Goal: Information Seeking & Learning: Learn about a topic

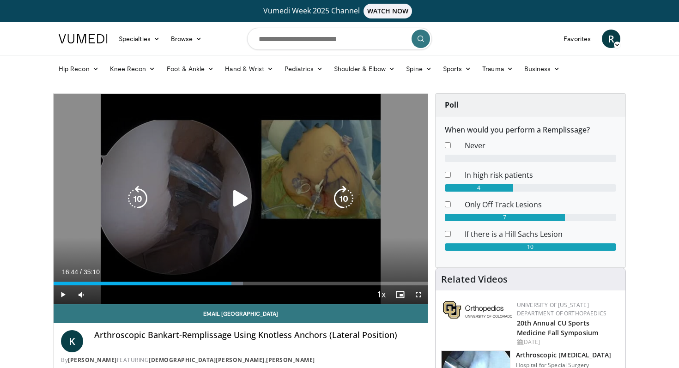
click at [252, 175] on div "30 seconds Tap to unmute" at bounding box center [241, 199] width 374 height 210
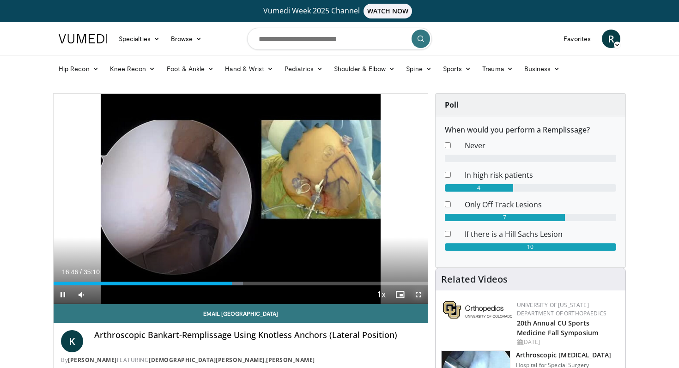
click at [418, 293] on span "Video Player" at bounding box center [418, 294] width 18 height 18
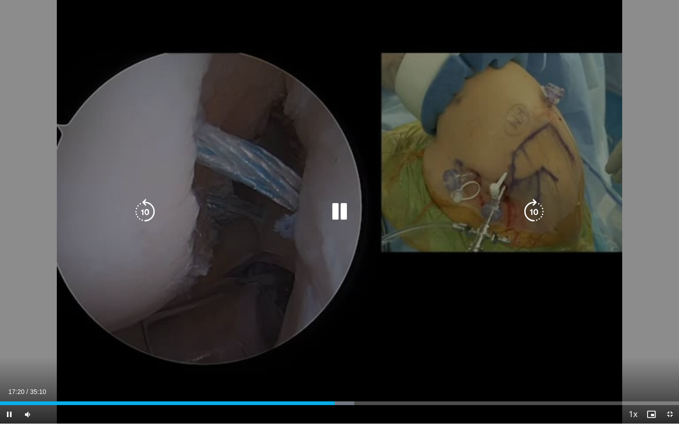
click at [144, 213] on icon "Video Player" at bounding box center [145, 212] width 26 height 26
click at [250, 304] on div "10 seconds Tap to unmute" at bounding box center [339, 212] width 679 height 424
click at [336, 212] on icon "Video Player" at bounding box center [339, 212] width 26 height 26
click at [139, 212] on icon "Video Player" at bounding box center [145, 212] width 26 height 26
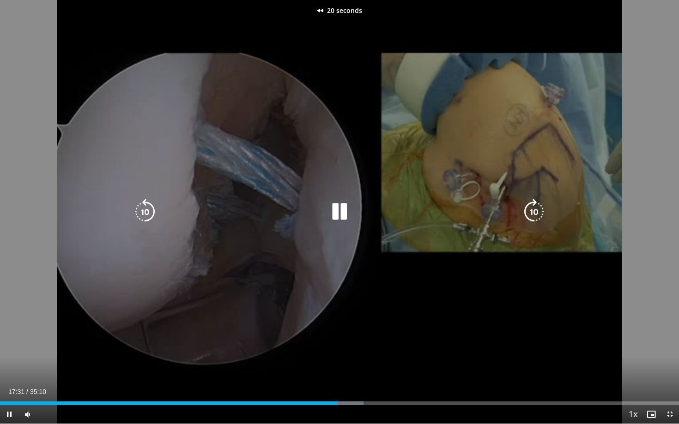
click at [139, 212] on icon "Video Player" at bounding box center [145, 212] width 26 height 26
click at [323, 276] on div "30 seconds Tap to unmute" at bounding box center [339, 212] width 679 height 424
click at [336, 239] on div "30 seconds Tap to unmute" at bounding box center [339, 212] width 679 height 424
click at [322, 172] on div "30 seconds Tap to unmute" at bounding box center [339, 212] width 679 height 424
click at [335, 211] on icon "Video Player" at bounding box center [339, 212] width 26 height 26
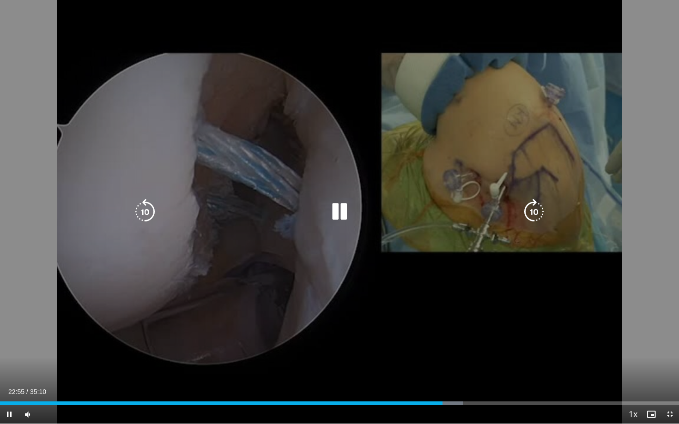
click at [537, 214] on icon "Video Player" at bounding box center [534, 212] width 26 height 26
click at [480, 175] on div "30 seconds Tap to unmute" at bounding box center [339, 212] width 679 height 424
click at [338, 211] on icon "Video Player" at bounding box center [339, 212] width 26 height 26
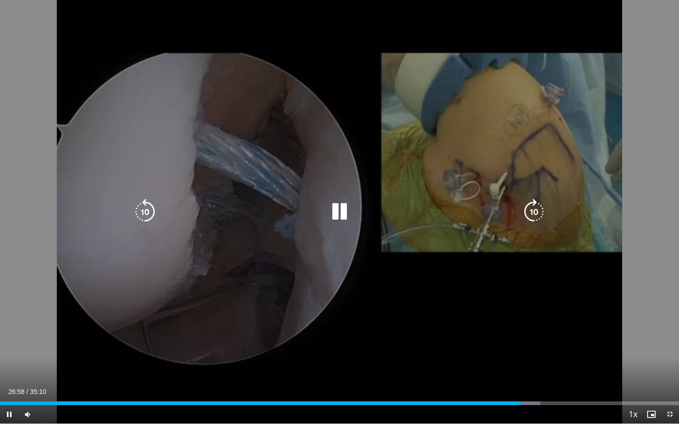
click at [530, 214] on icon "Video Player" at bounding box center [534, 212] width 26 height 26
click at [146, 207] on icon "Video Player" at bounding box center [145, 212] width 26 height 26
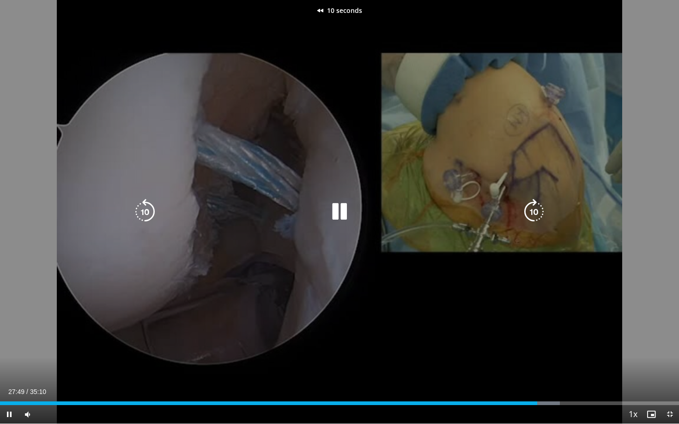
click at [146, 207] on icon "Video Player" at bounding box center [145, 212] width 26 height 26
click at [534, 211] on icon "Video Player" at bounding box center [534, 212] width 26 height 26
click at [532, 214] on icon "Video Player" at bounding box center [534, 212] width 26 height 26
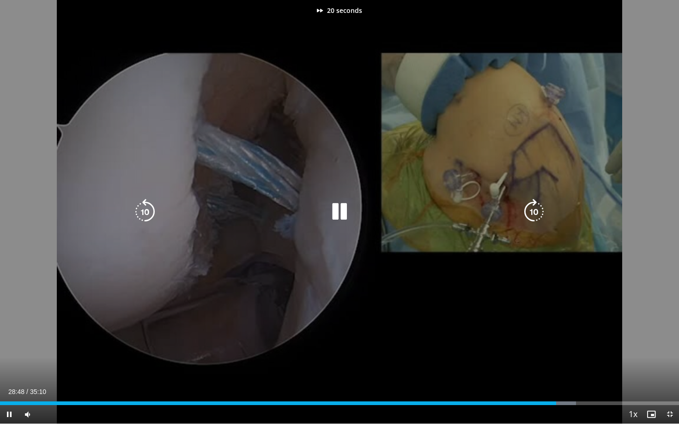
click at [532, 214] on icon "Video Player" at bounding box center [534, 212] width 26 height 26
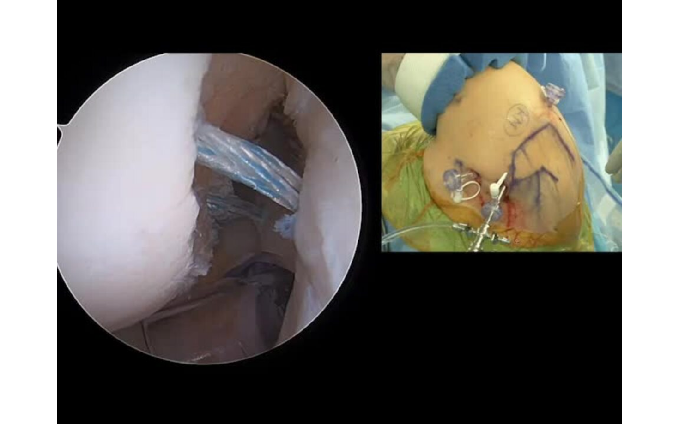
click at [489, 254] on div "50 seconds Tap to unmute" at bounding box center [339, 212] width 679 height 424
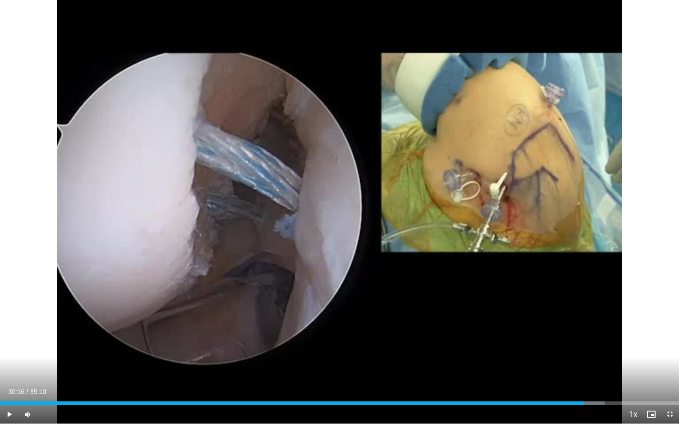
click at [489, 254] on div "50 seconds Tap to unmute" at bounding box center [339, 212] width 679 height 424
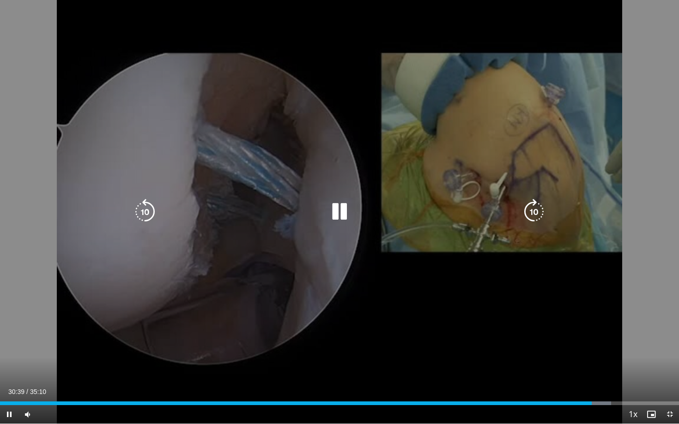
click at [344, 207] on icon "Video Player" at bounding box center [339, 212] width 26 height 26
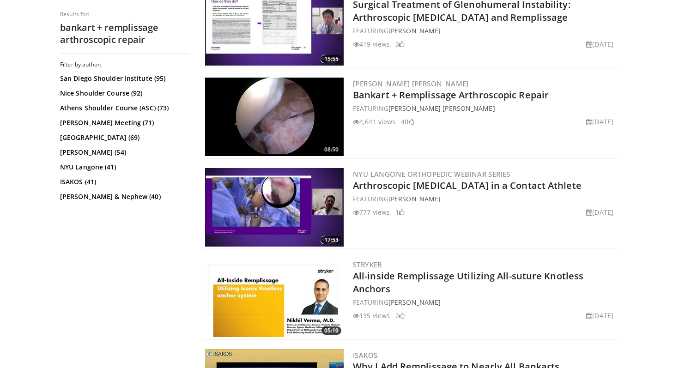
scroll to position [412, 0]
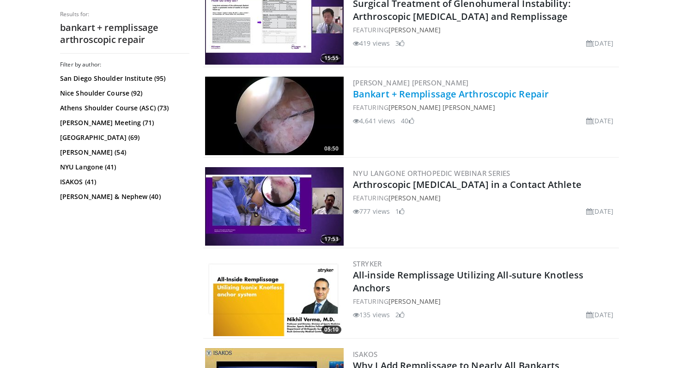
click at [531, 94] on link "Bankart + Remplissage Arthroscopic Repair" at bounding box center [451, 94] width 196 height 12
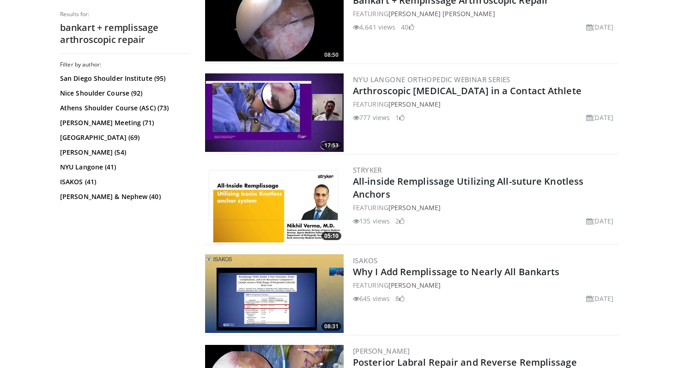
scroll to position [522, 0]
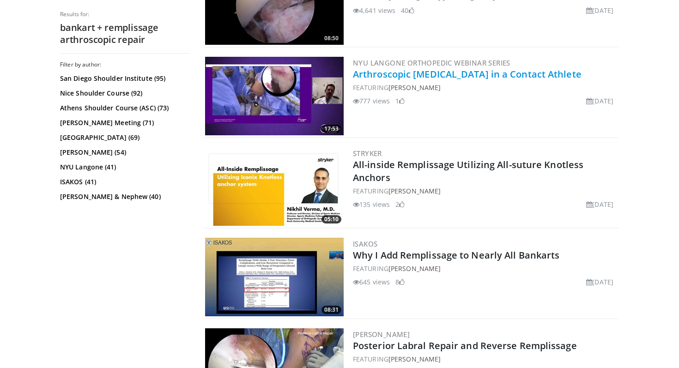
click at [523, 75] on link "Arthroscopic Bankart Repair in a Contact Athlete" at bounding box center [467, 74] width 229 height 12
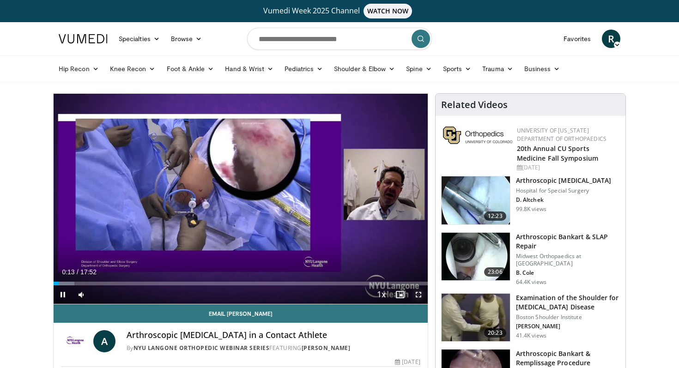
click at [419, 295] on span "Video Player" at bounding box center [418, 294] width 18 height 18
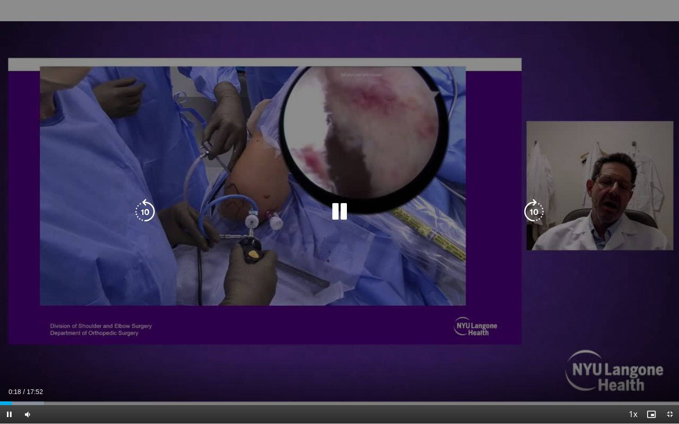
click at [535, 214] on icon "Video Player" at bounding box center [534, 212] width 26 height 26
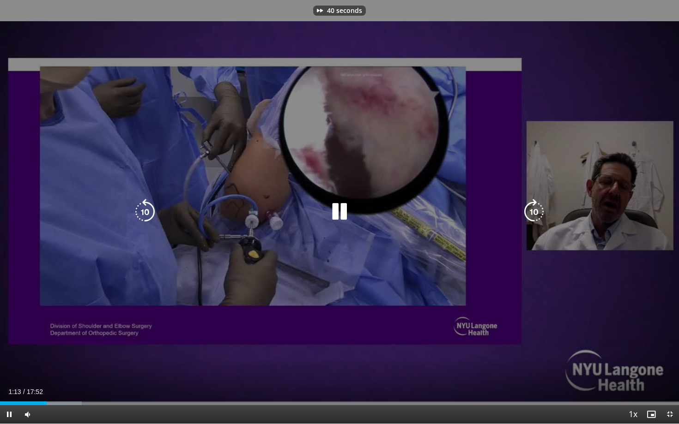
click at [535, 214] on icon "Video Player" at bounding box center [534, 212] width 26 height 26
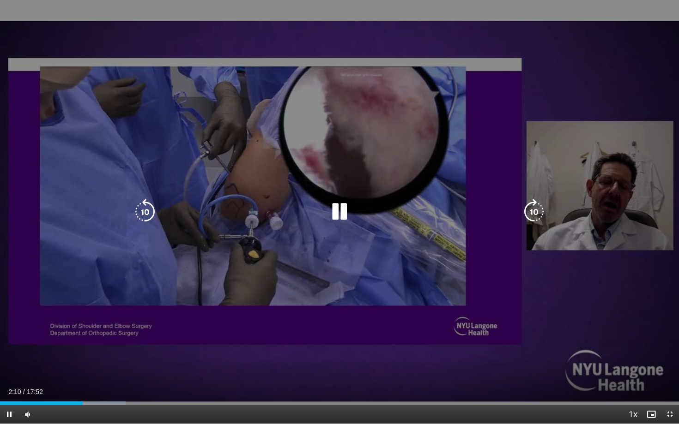
click at [535, 210] on icon "Video Player" at bounding box center [534, 212] width 26 height 26
click at [489, 174] on div "40 seconds Tap to unmute" at bounding box center [339, 212] width 679 height 424
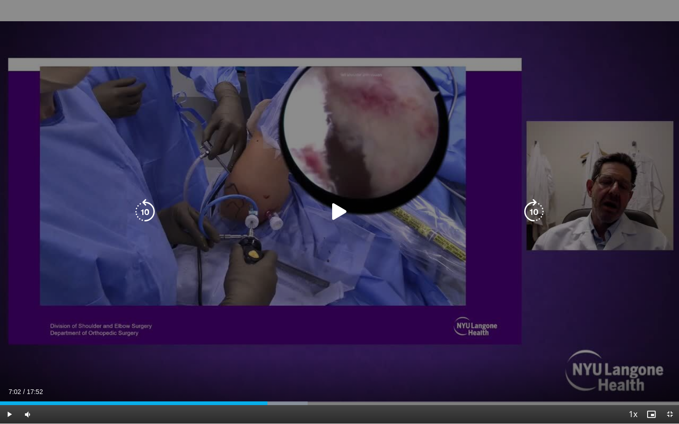
click at [342, 211] on icon "Video Player" at bounding box center [339, 212] width 26 height 26
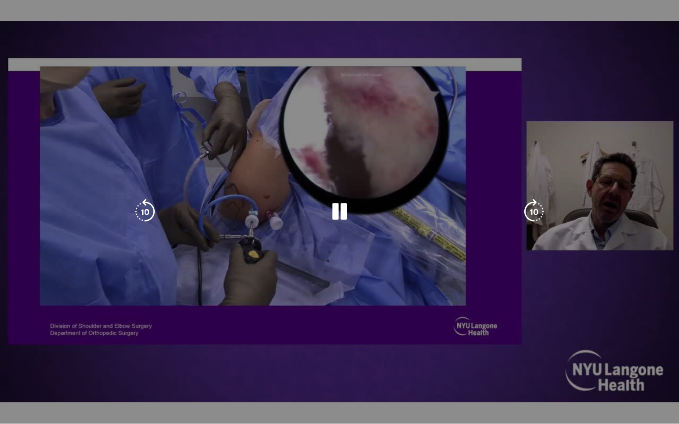
click at [455, 198] on div "40 seconds Tap to unmute" at bounding box center [339, 212] width 679 height 424
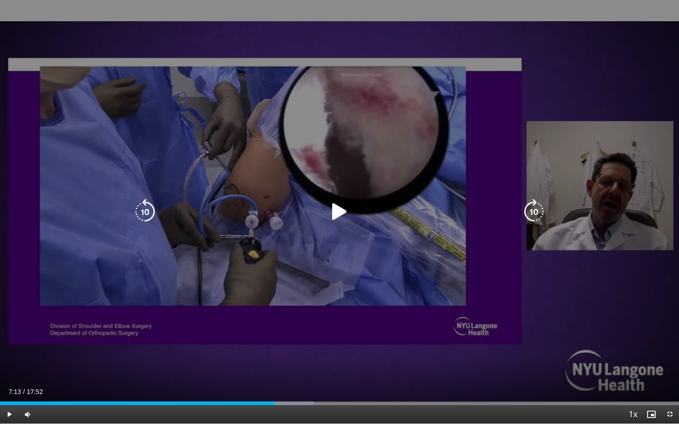
click at [433, 187] on div "40 seconds Tap to unmute" at bounding box center [339, 212] width 679 height 424
click at [532, 213] on icon "Video Player" at bounding box center [534, 212] width 26 height 26
click at [530, 210] on icon "Video Player" at bounding box center [534, 212] width 26 height 26
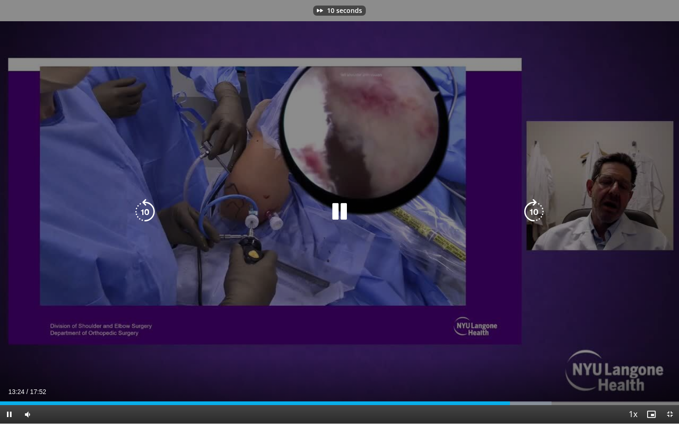
click at [530, 210] on icon "Video Player" at bounding box center [534, 212] width 26 height 26
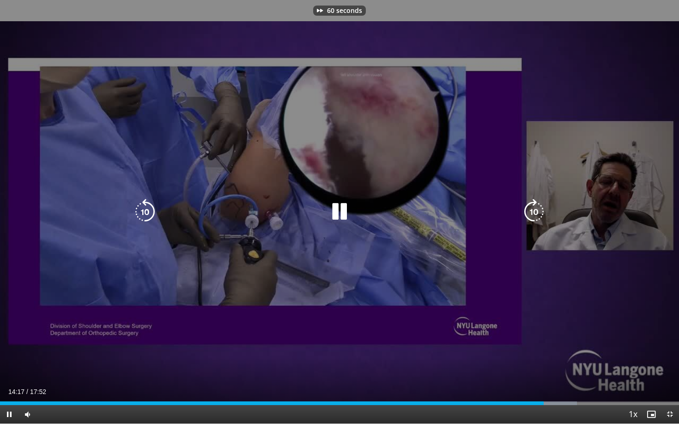
click at [530, 210] on icon "Video Player" at bounding box center [534, 212] width 26 height 26
click at [535, 214] on icon "Video Player" at bounding box center [534, 212] width 26 height 26
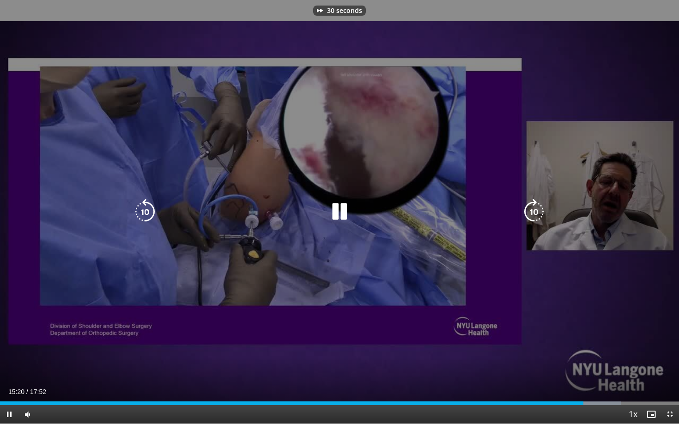
click at [535, 214] on icon "Video Player" at bounding box center [534, 212] width 26 height 26
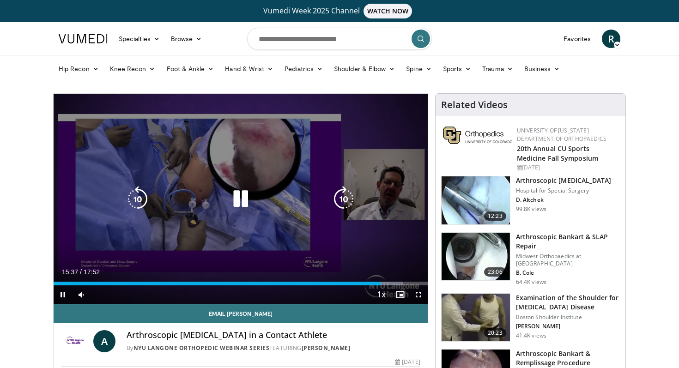
click at [237, 201] on icon "Video Player" at bounding box center [241, 199] width 26 height 26
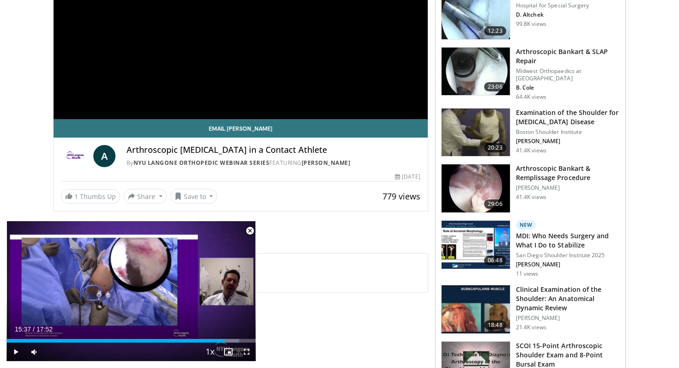
scroll to position [186, 0]
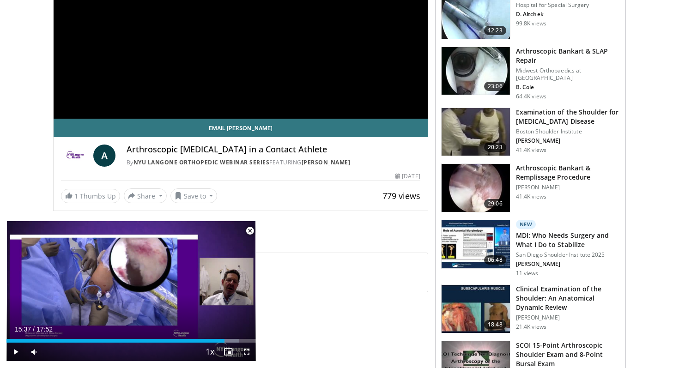
click at [251, 229] on span "Video Player" at bounding box center [250, 231] width 18 height 18
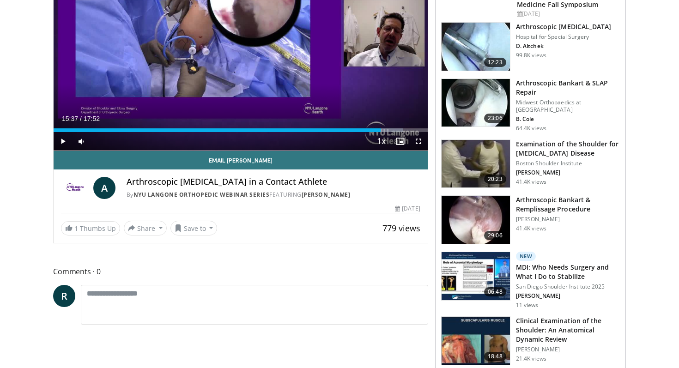
scroll to position [153, 0]
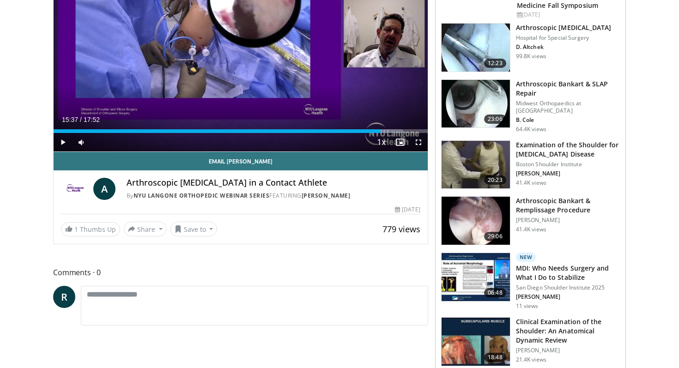
click at [581, 206] on h3 "Arthroscopic Bankart & Remplissage Procedure" at bounding box center [568, 205] width 104 height 18
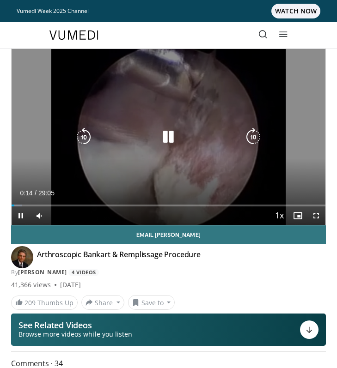
click at [166, 133] on icon "Video Player" at bounding box center [168, 137] width 18 height 18
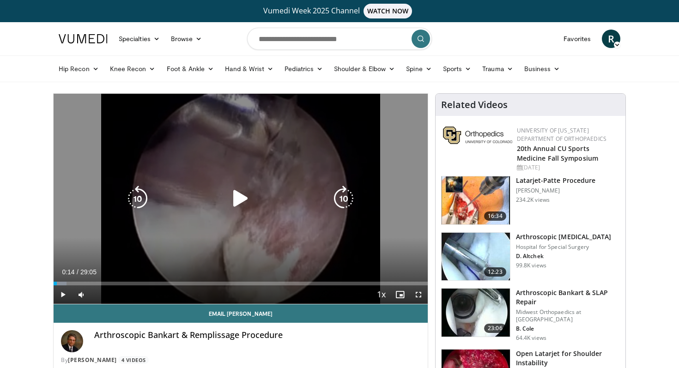
click at [238, 195] on icon "Video Player" at bounding box center [241, 199] width 26 height 26
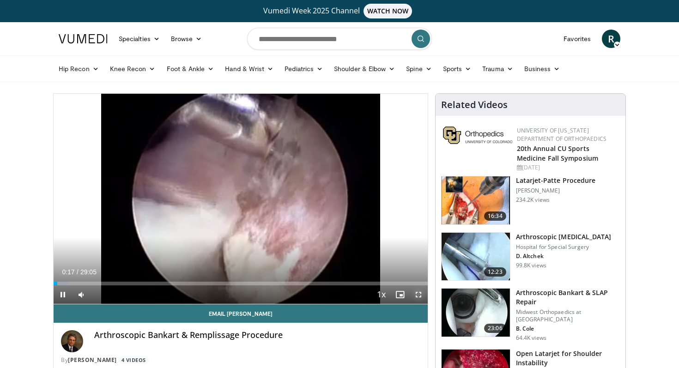
click at [418, 293] on span "Video Player" at bounding box center [418, 294] width 18 height 18
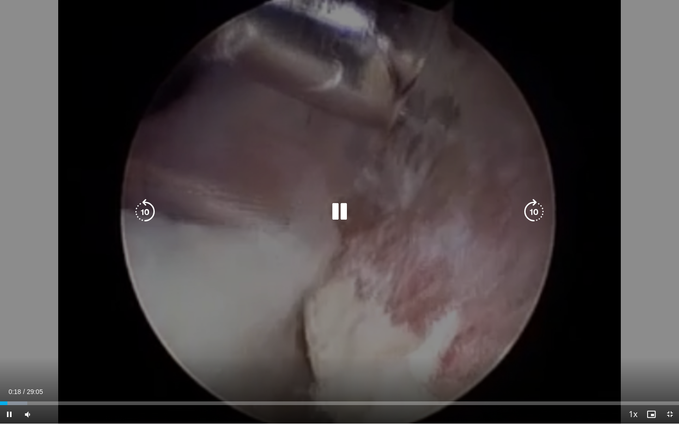
click at [534, 212] on icon "Video Player" at bounding box center [534, 212] width 26 height 26
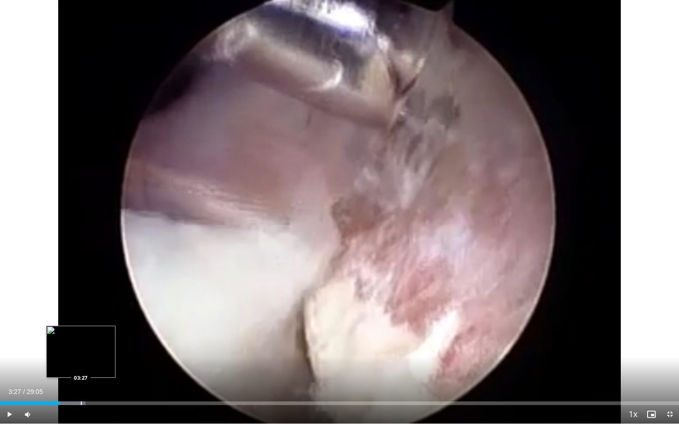
click at [80, 368] on div "Loaded : 12.58% 03:27 03:27" at bounding box center [339, 401] width 679 height 9
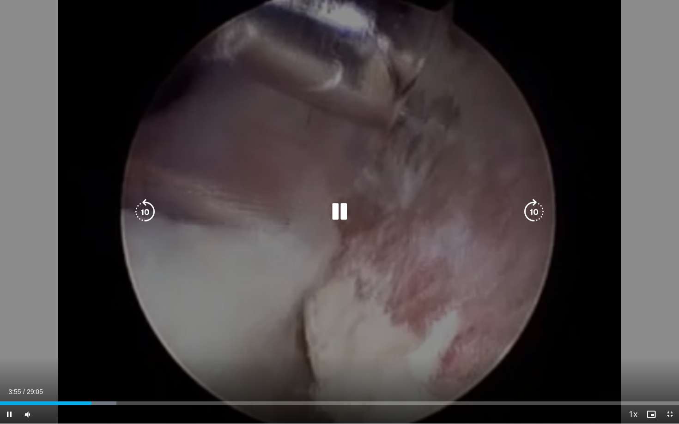
click at [535, 211] on icon "Video Player" at bounding box center [534, 212] width 26 height 26
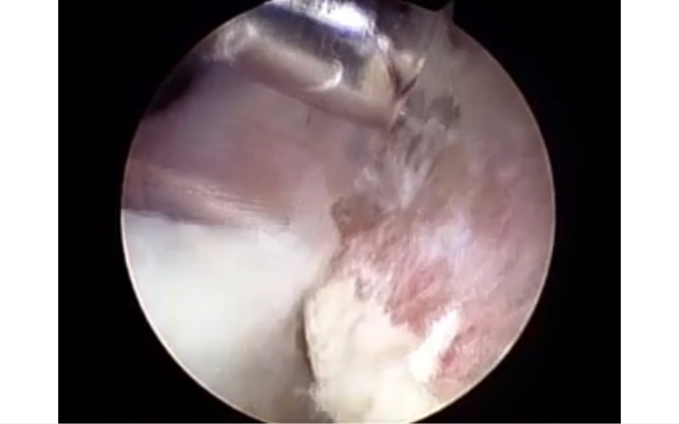
click at [535, 211] on div "30 seconds Tap to unmute" at bounding box center [339, 212] width 679 height 424
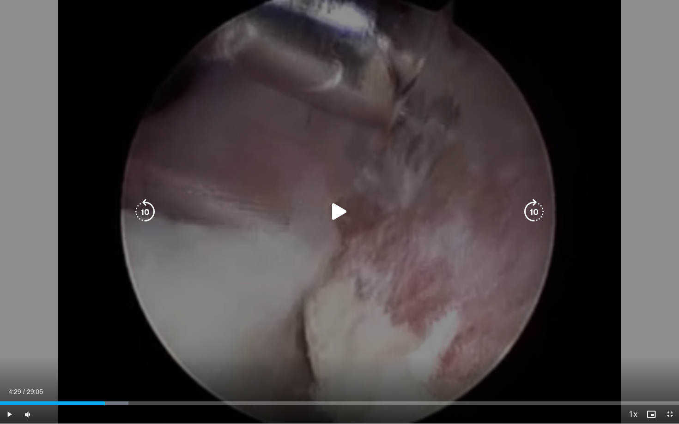
click at [532, 211] on icon "Video Player" at bounding box center [534, 212] width 26 height 26
click at [338, 211] on icon "Video Player" at bounding box center [339, 212] width 26 height 26
